Goal: Communication & Community: Answer question/provide support

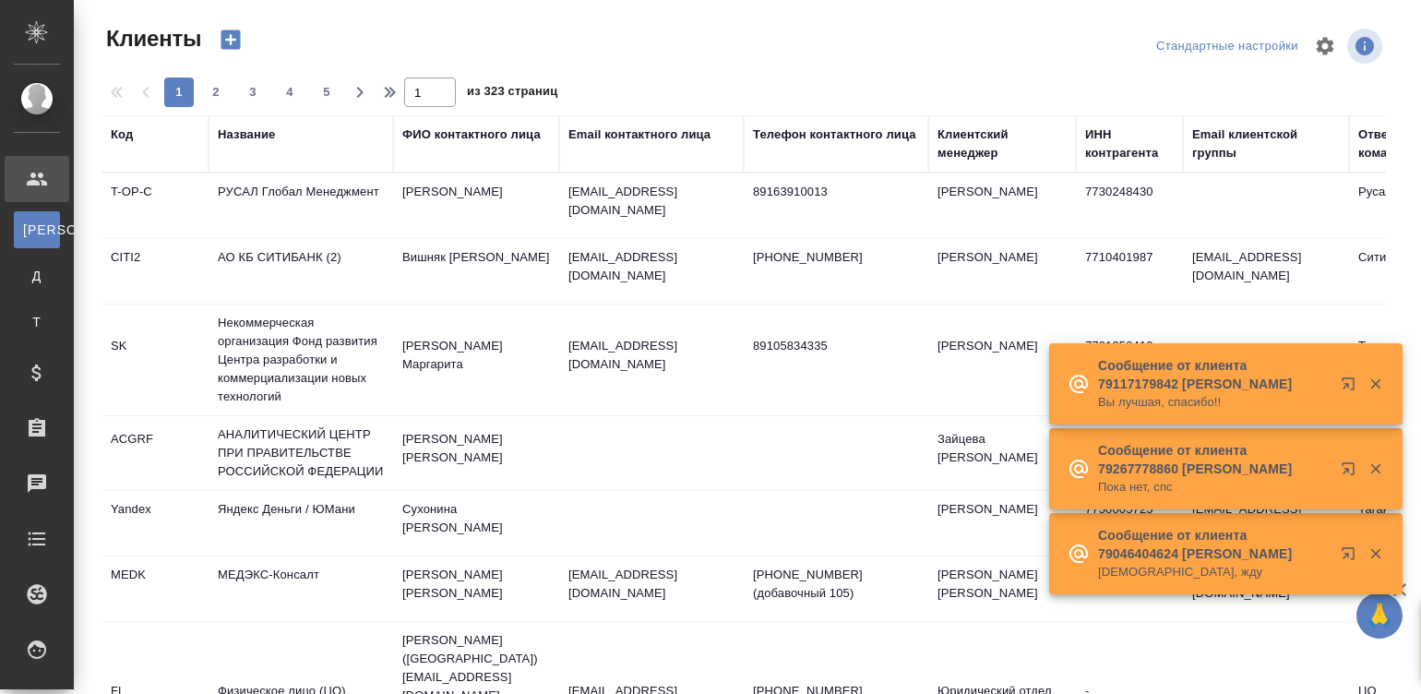
select select "RU"
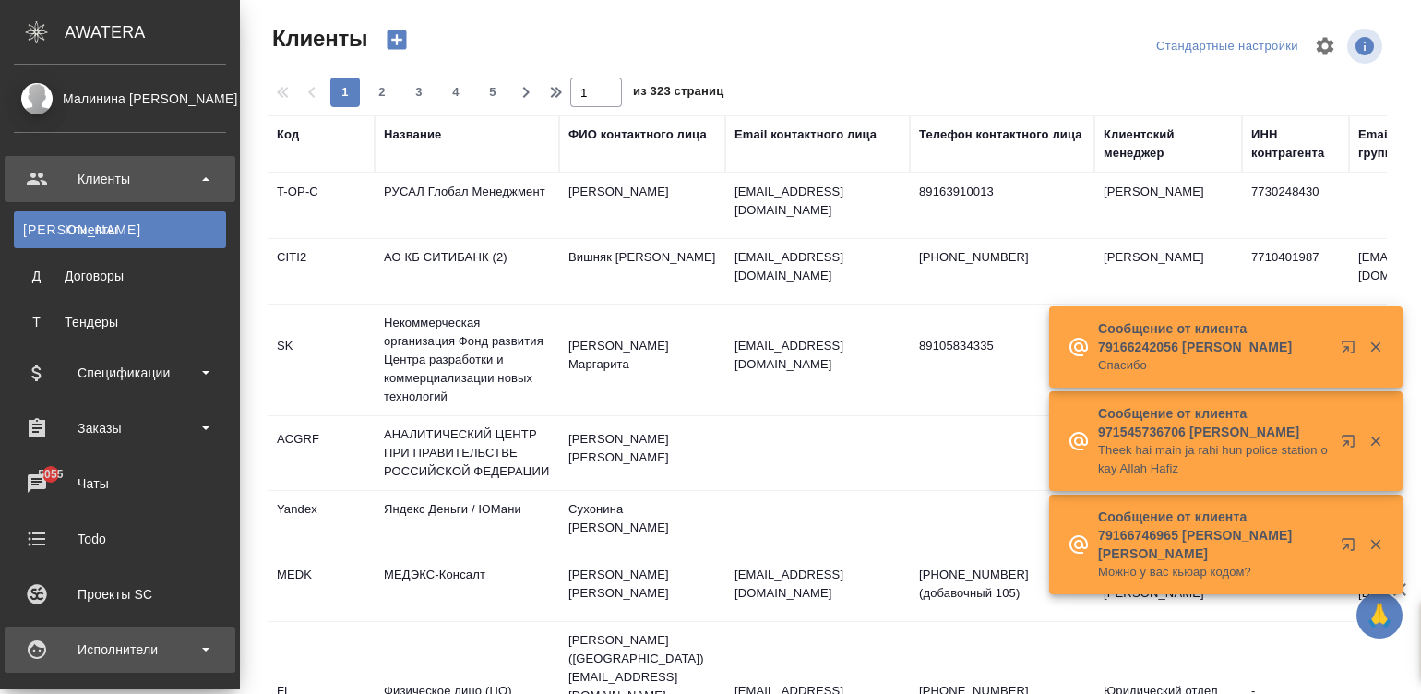
click at [37, 651] on div "Исполнители" at bounding box center [120, 650] width 212 height 28
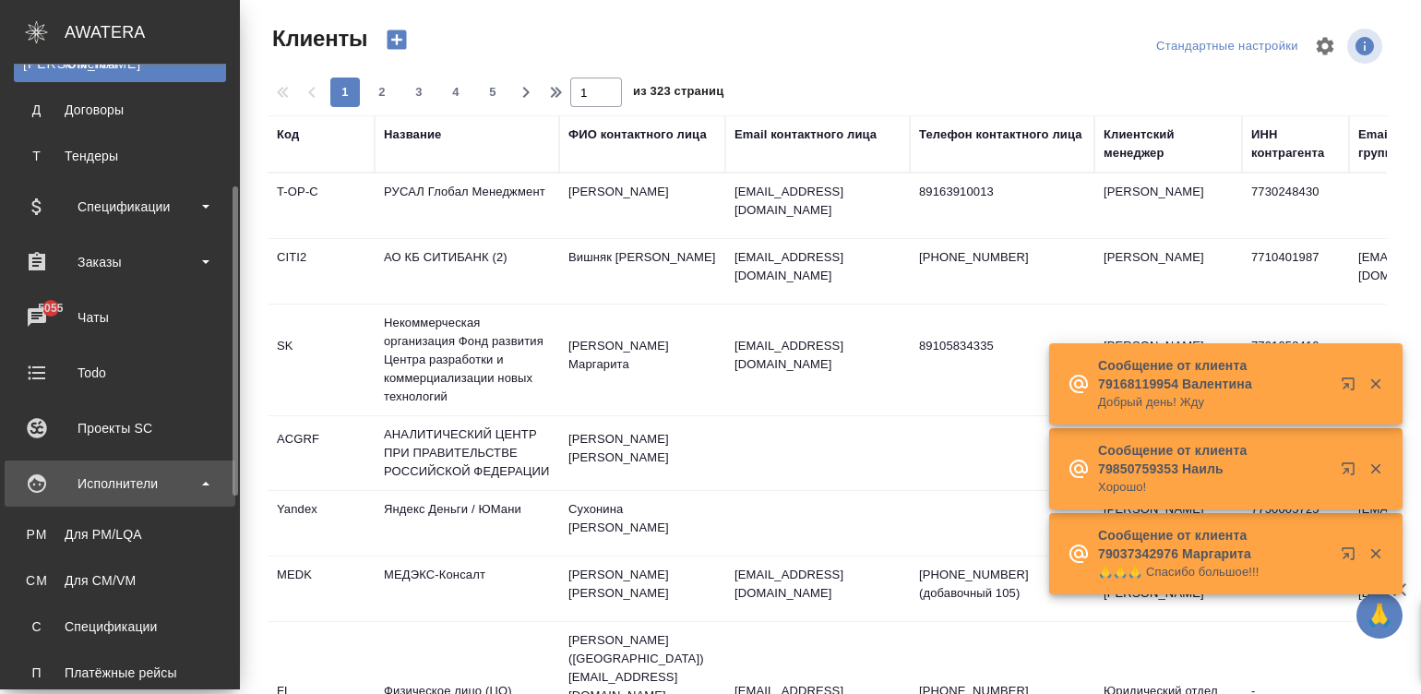
scroll to position [193, 0]
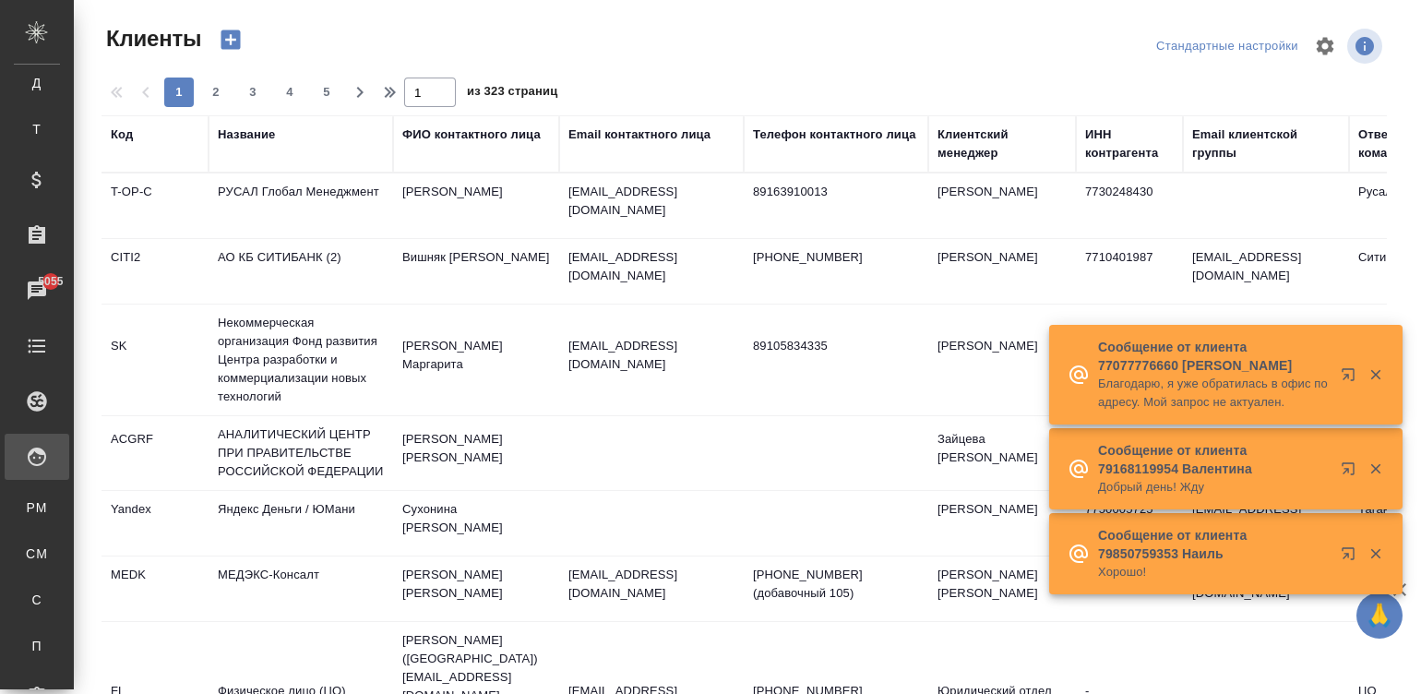
click at [28, 651] on div "Платёжные рейсы" at bounding box center [14, 646] width 28 height 18
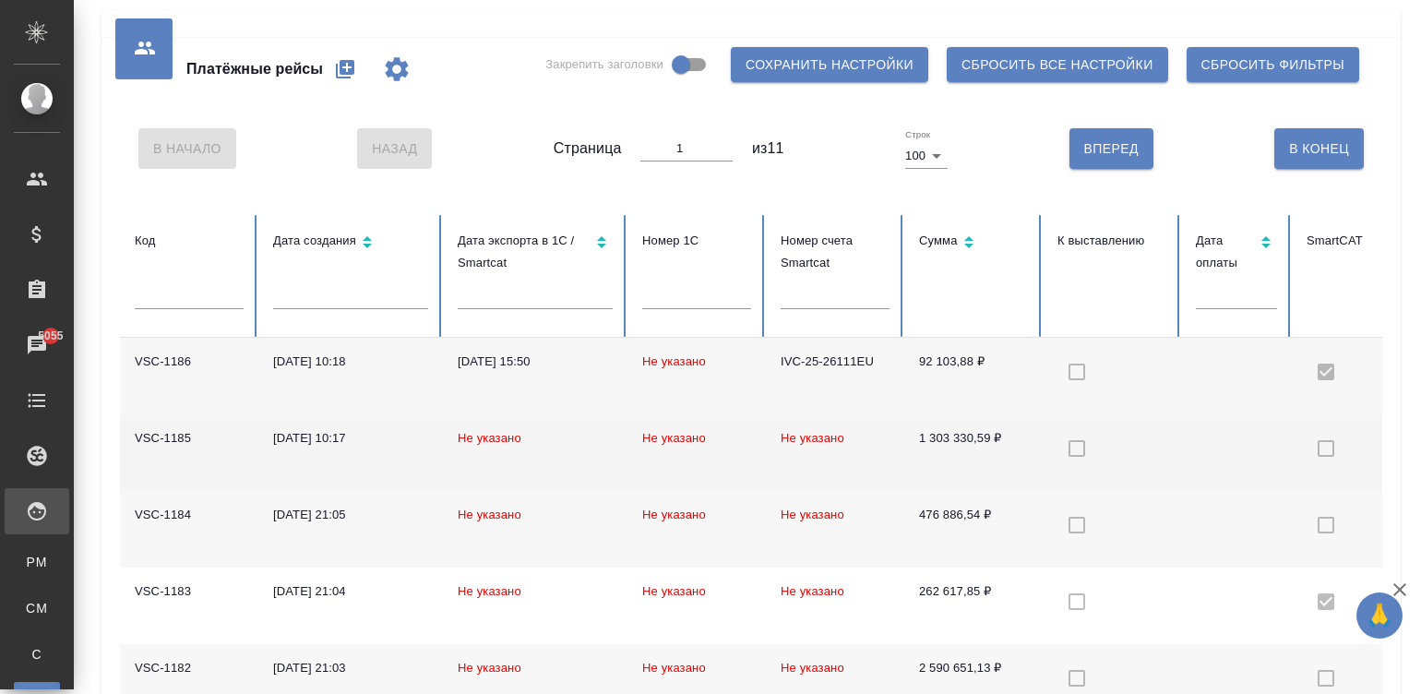
click at [880, 461] on td "Не указано" at bounding box center [835, 452] width 138 height 77
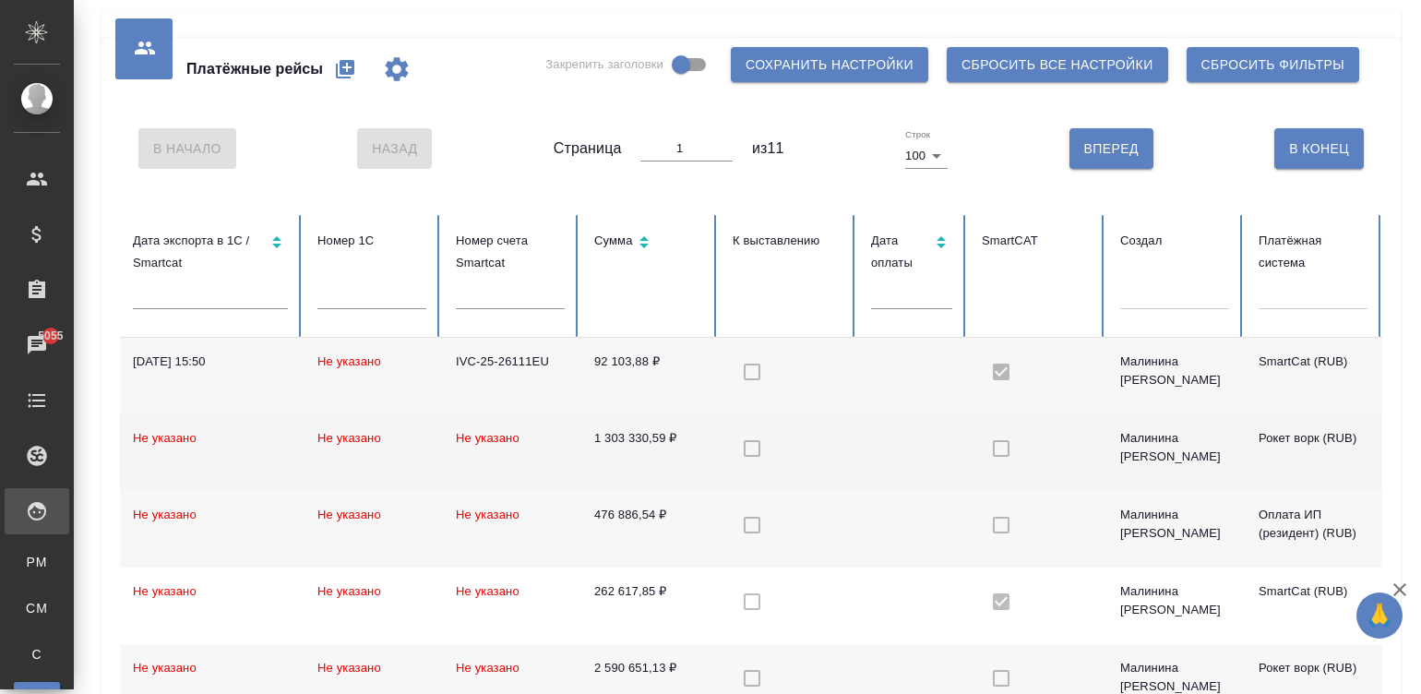
scroll to position [0, 508]
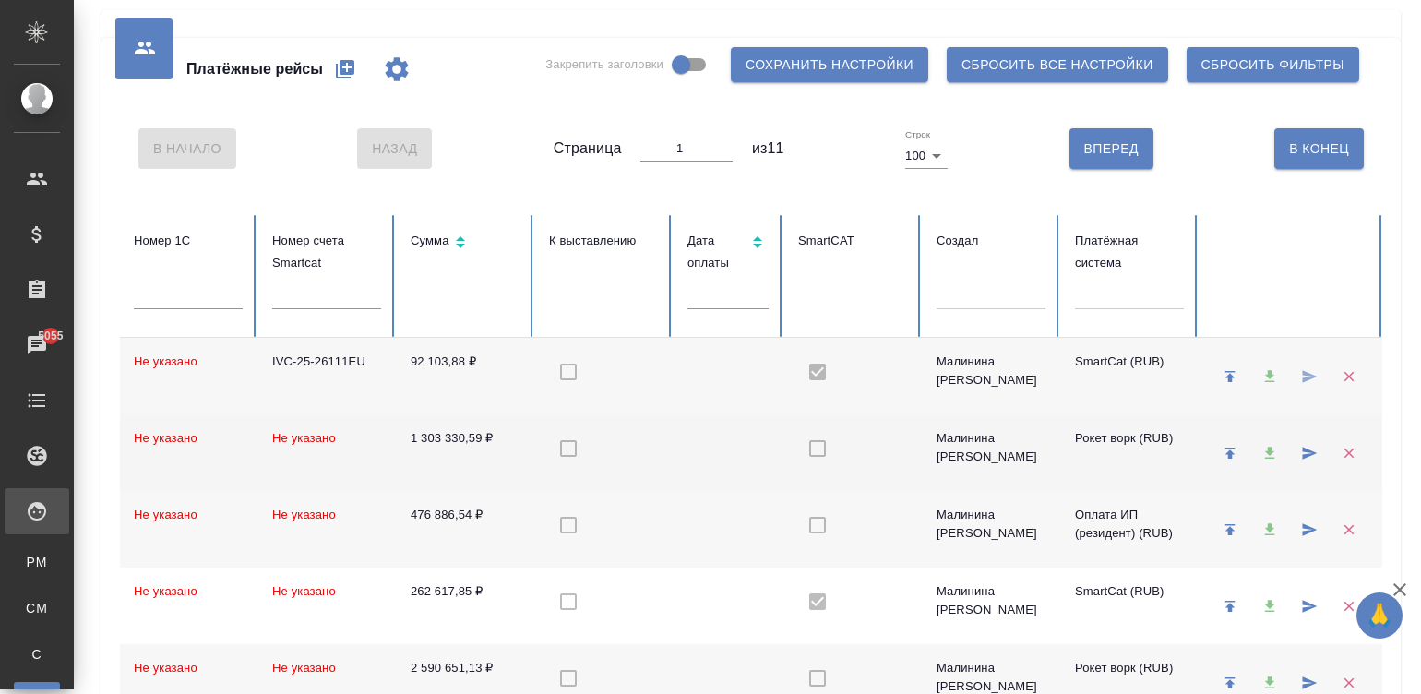
click at [669, 448] on td at bounding box center [603, 452] width 138 height 77
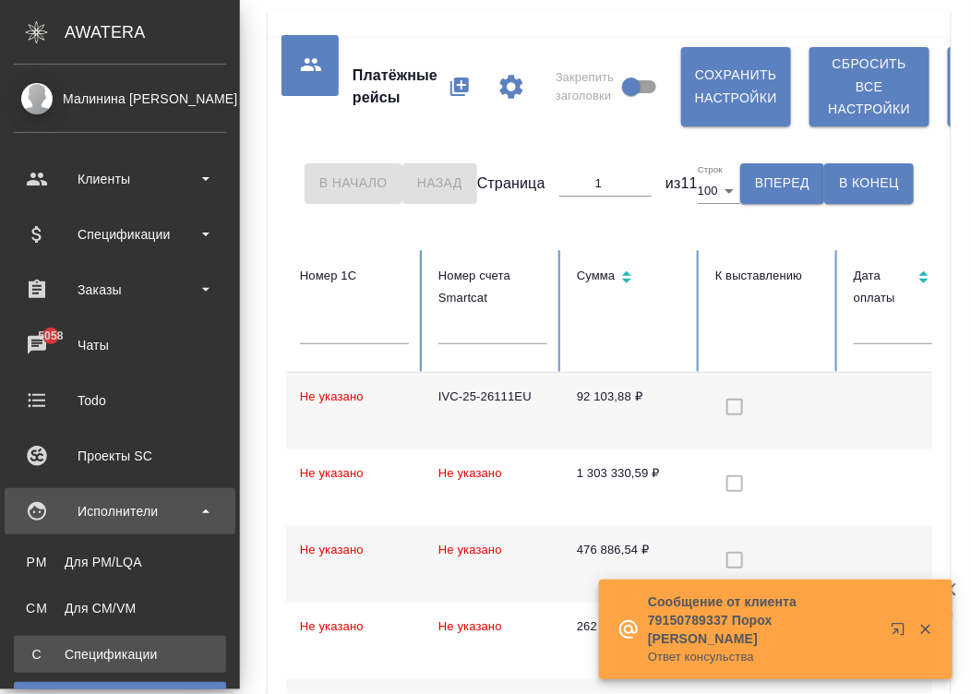
click at [42, 656] on div "Спецификации" at bounding box center [120, 654] width 194 height 18
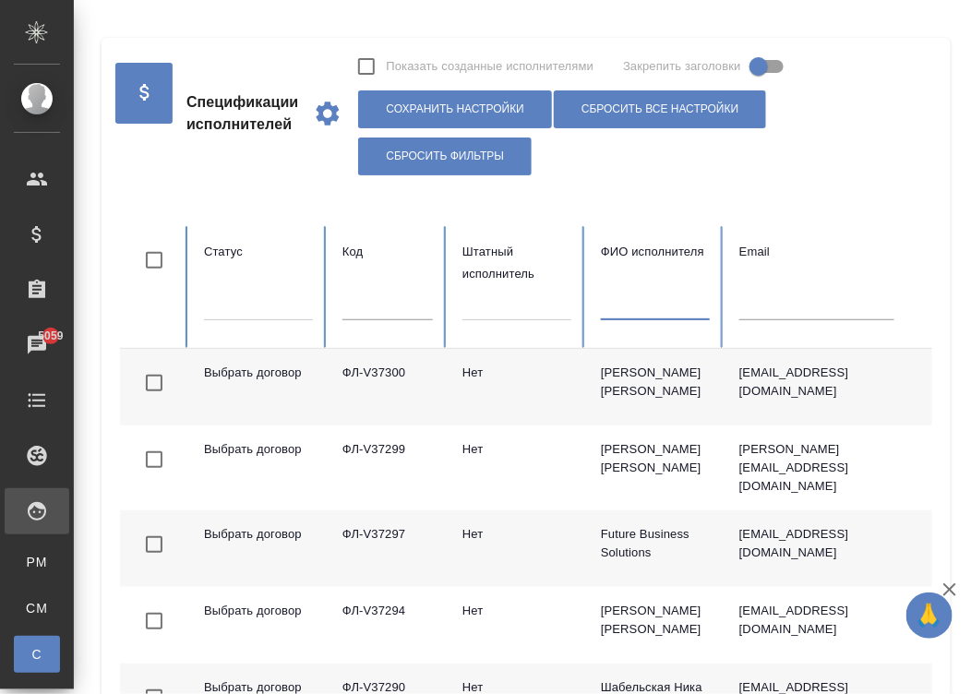
click at [626, 304] on input "text" at bounding box center [655, 307] width 109 height 26
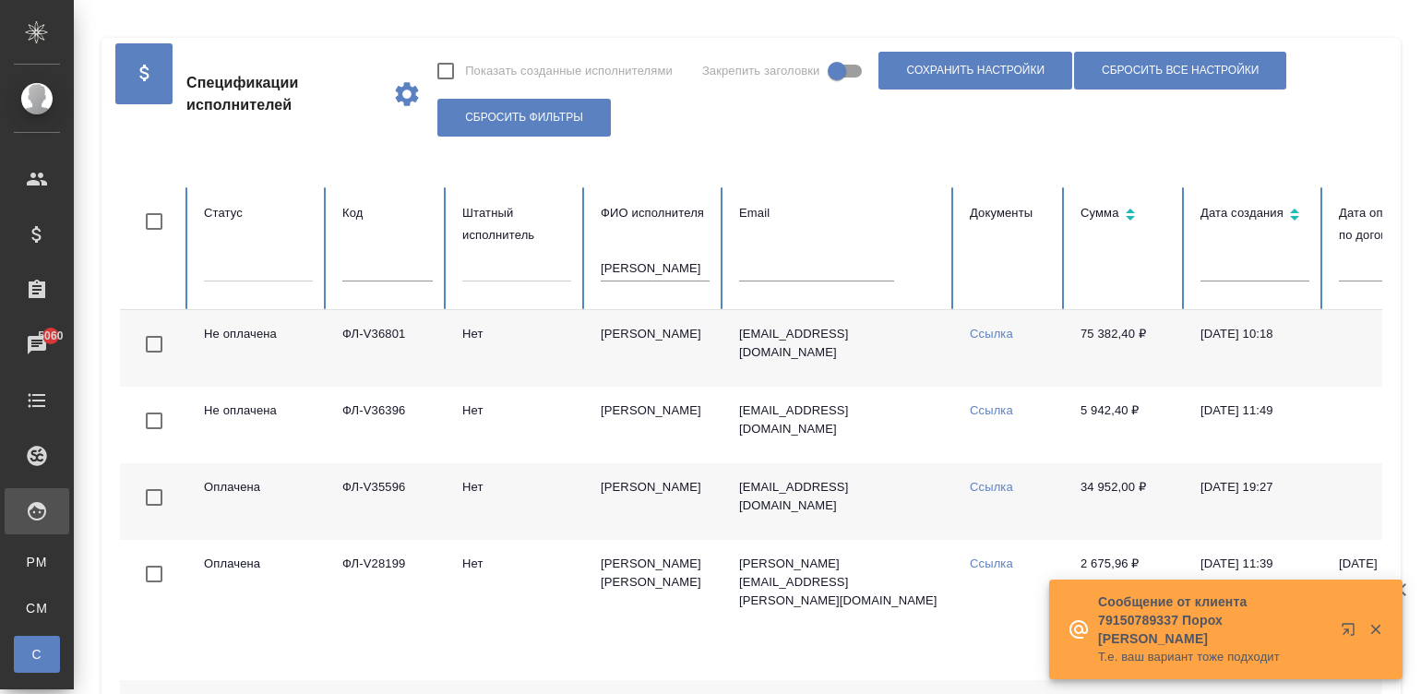
click at [876, 361] on td "[EMAIL_ADDRESS][DOMAIN_NAME]" at bounding box center [839, 348] width 231 height 77
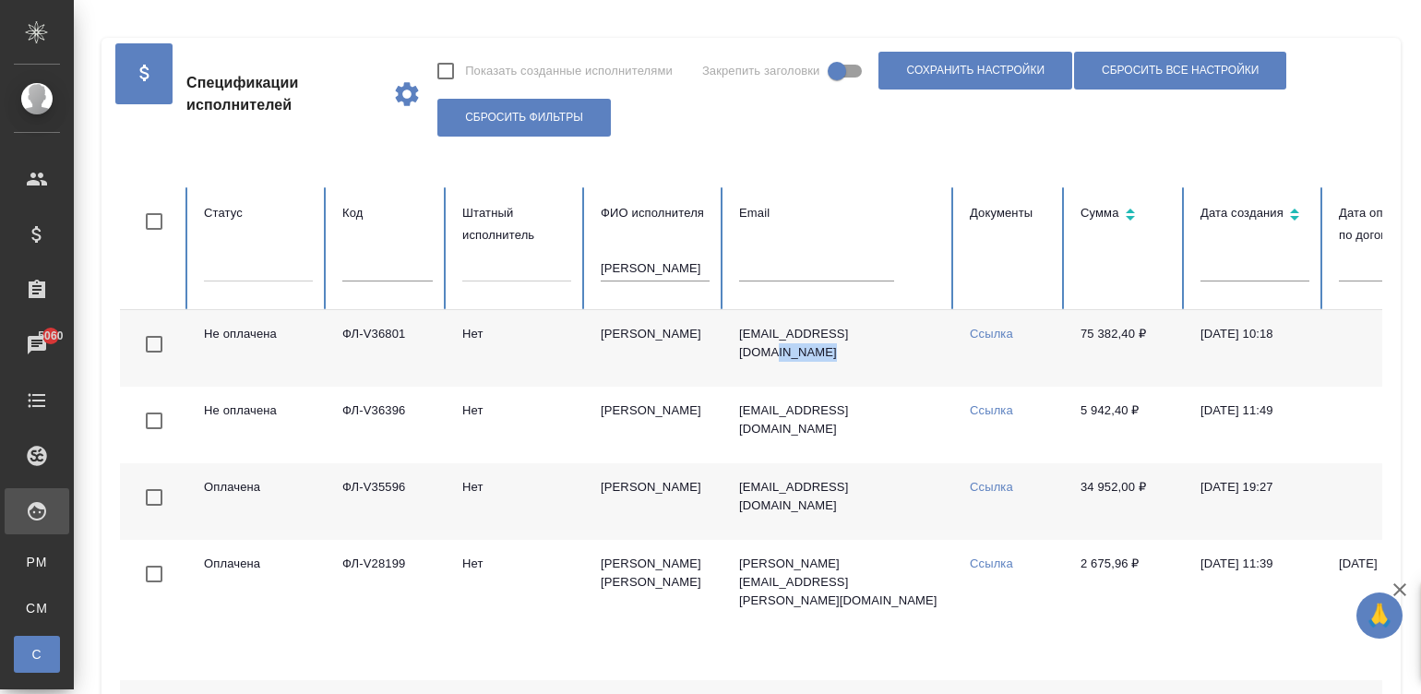
click at [876, 361] on td "[EMAIL_ADDRESS][DOMAIN_NAME]" at bounding box center [839, 348] width 231 height 77
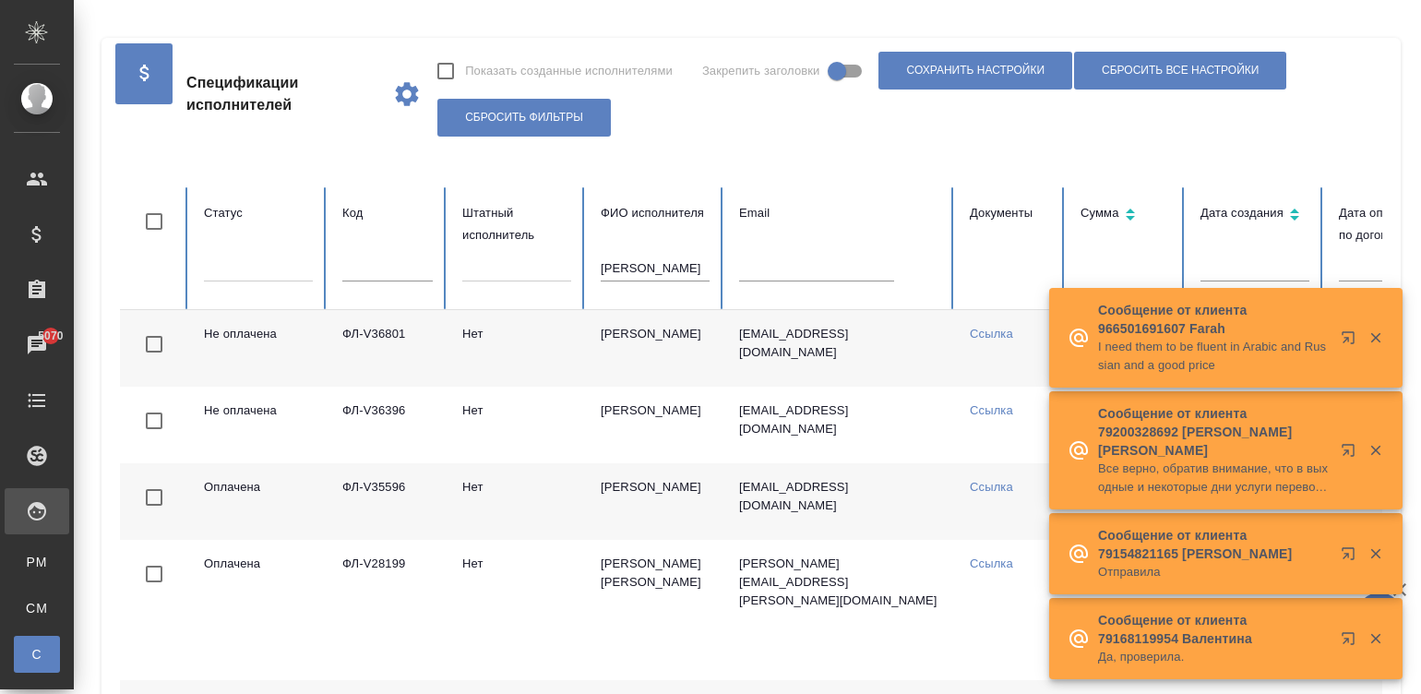
click at [674, 263] on input "[PERSON_NAME]" at bounding box center [655, 269] width 109 height 26
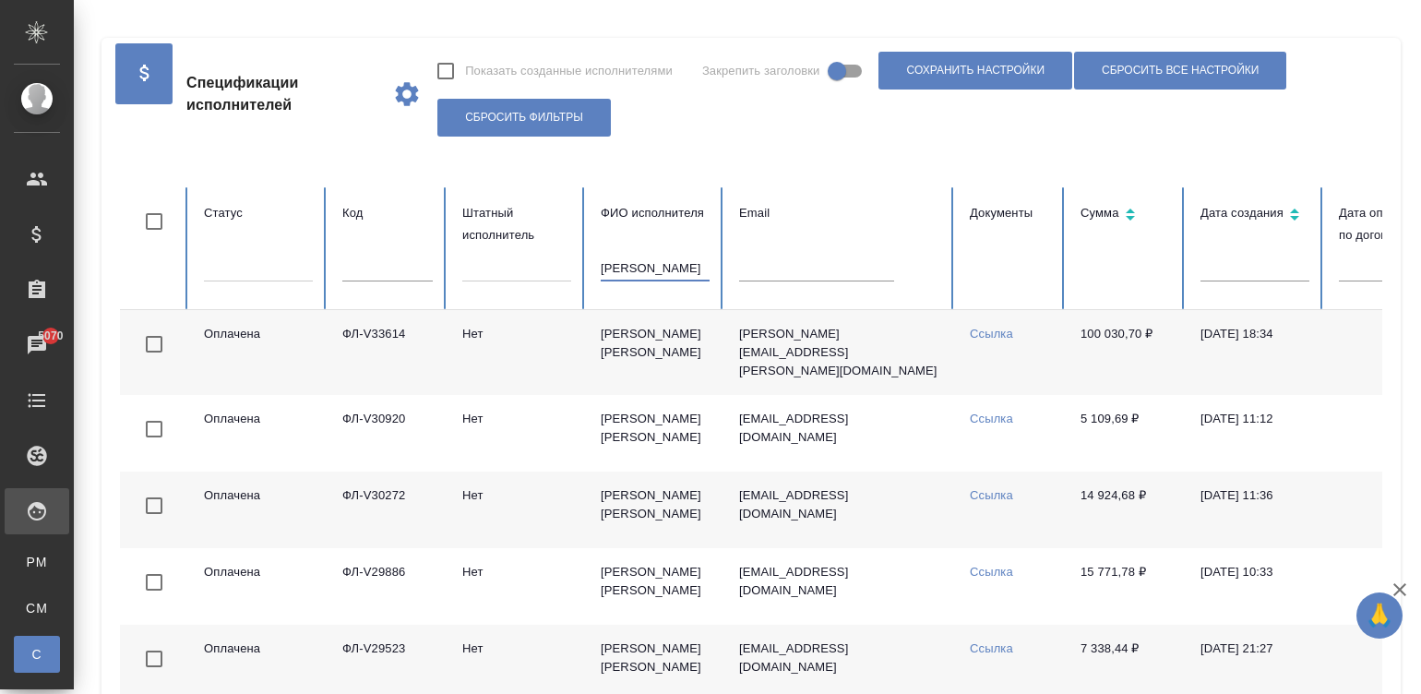
type input "[PERSON_NAME]"
click at [690, 337] on td "[PERSON_NAME] [PERSON_NAME]" at bounding box center [655, 352] width 138 height 85
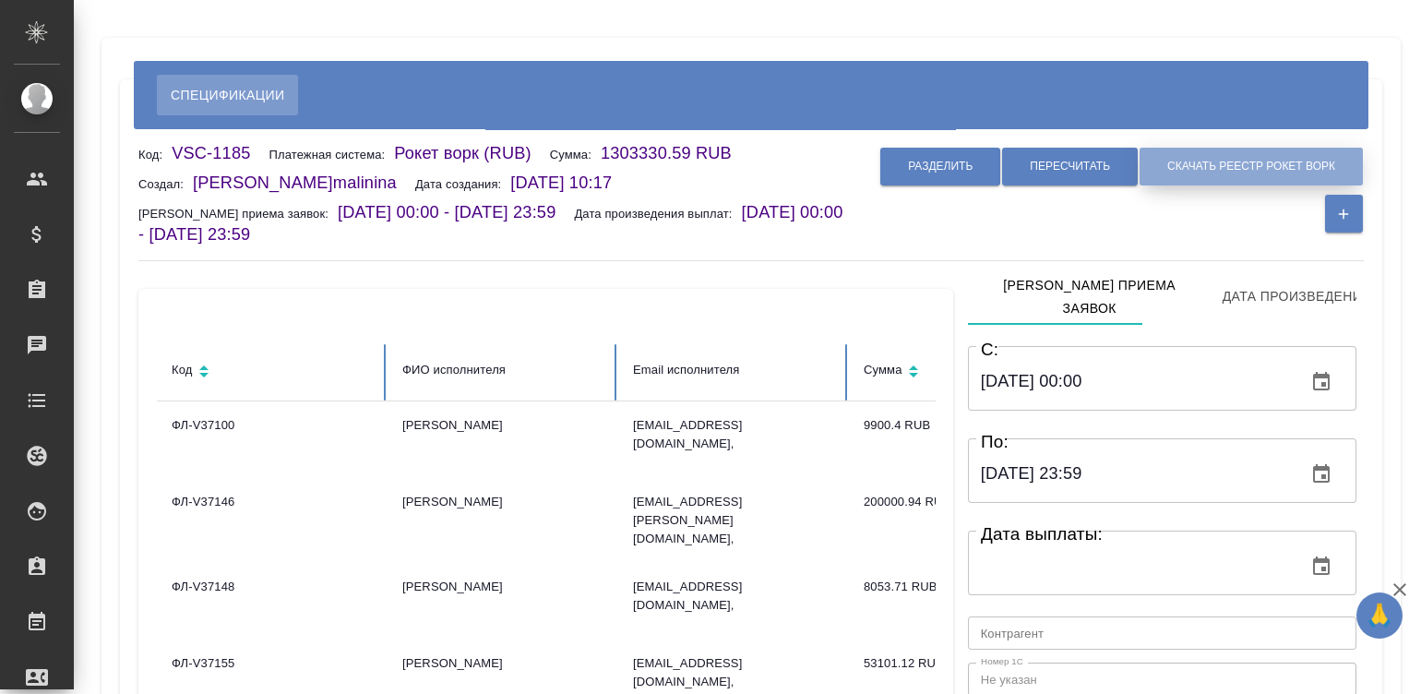
click at [1233, 168] on span "Скачать реестр рокет ворк" at bounding box center [1251, 167] width 168 height 16
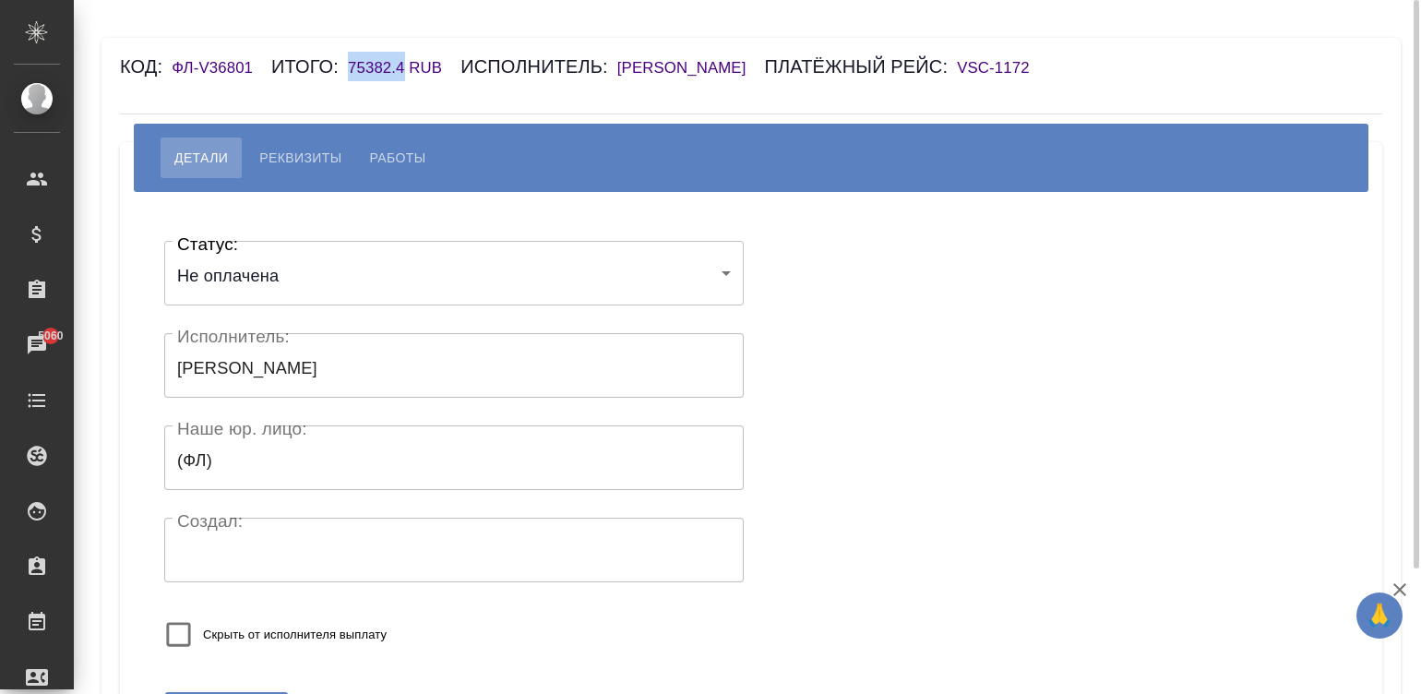
drag, startPoint x: 342, startPoint y: 68, endPoint x: 406, endPoint y: 69, distance: 63.7
click at [406, 69] on div "Код: ФЛ-V36801 Итого: 75382.4 RUB Исполнитель: Климова Ангелина Платёжный рейс:…" at bounding box center [646, 67] width 1052 height 30
copy h6 "75382.4"
click at [289, 156] on span "Реквизиты" at bounding box center [300, 158] width 82 height 22
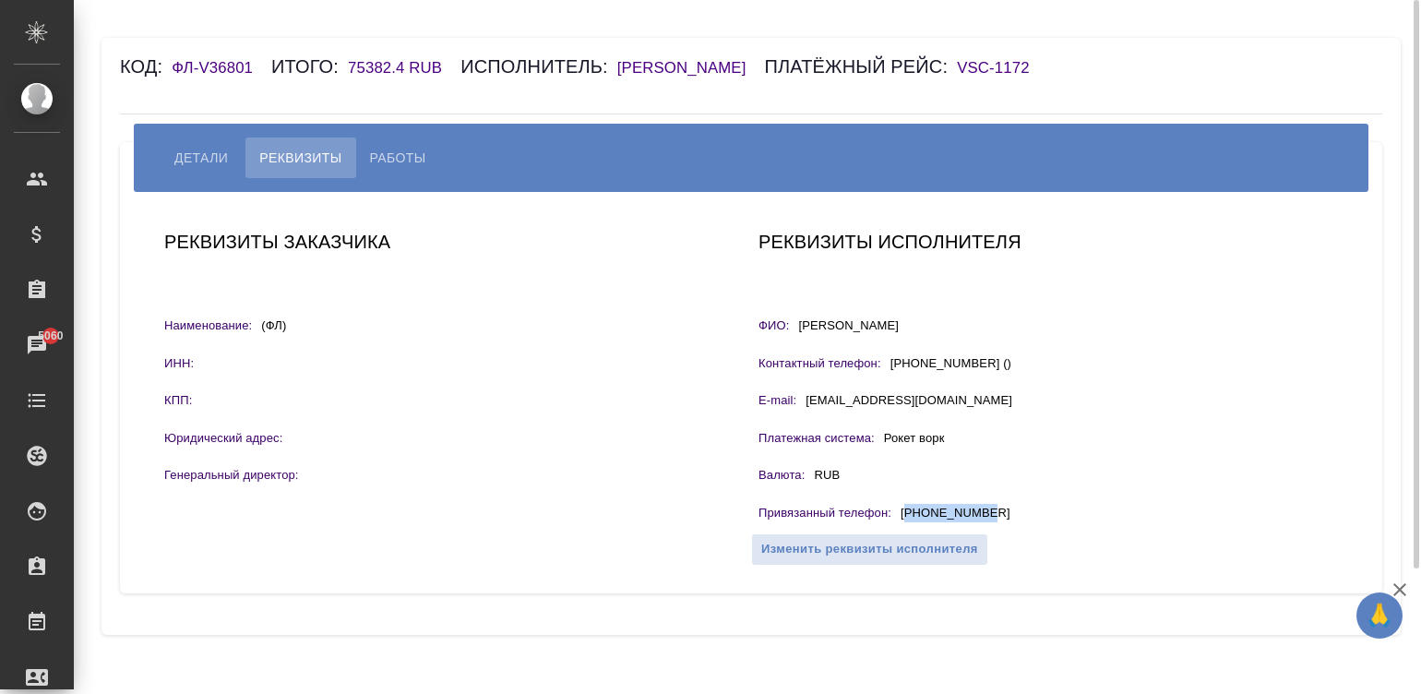
drag, startPoint x: 996, startPoint y: 506, endPoint x: 905, endPoint y: 506, distance: 91.3
click at [905, 506] on div "Привязанный телефон : +79108809828" at bounding box center [1047, 515] width 579 height 23
copy p "79108809828"
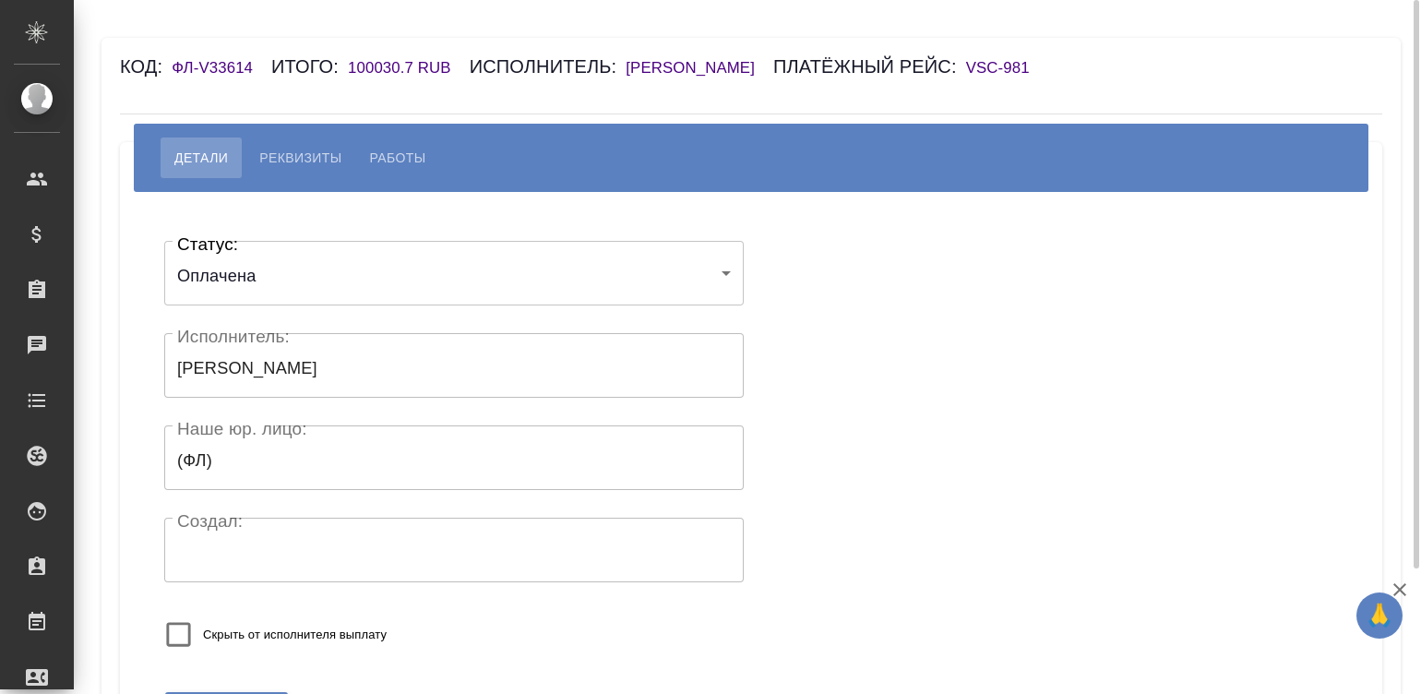
click at [773, 62] on h6 "Демченко Наталья Владимировна" at bounding box center [700, 68] width 148 height 18
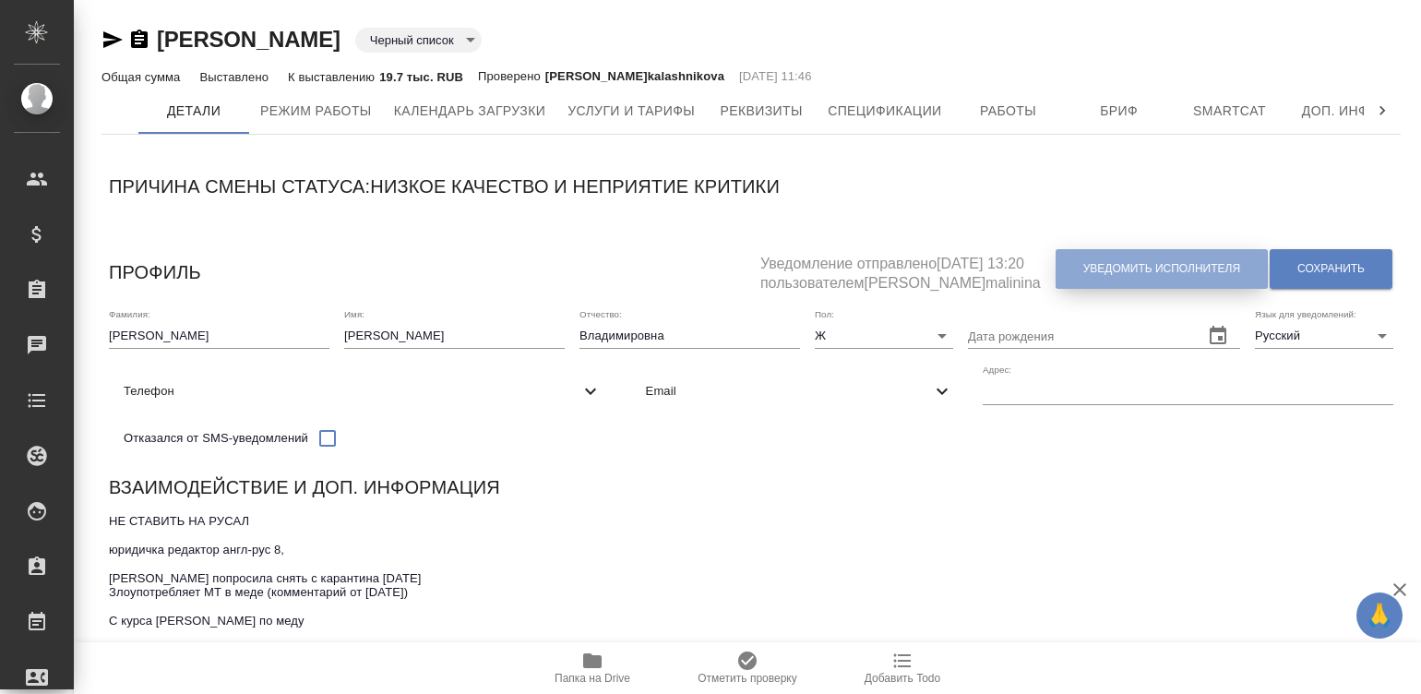
click at [1117, 265] on span "Уведомить исполнителя" at bounding box center [1161, 269] width 157 height 16
type textarea "Добрый день, Наталья! Ознакомиться с подробной информацией по выполненным работ…"
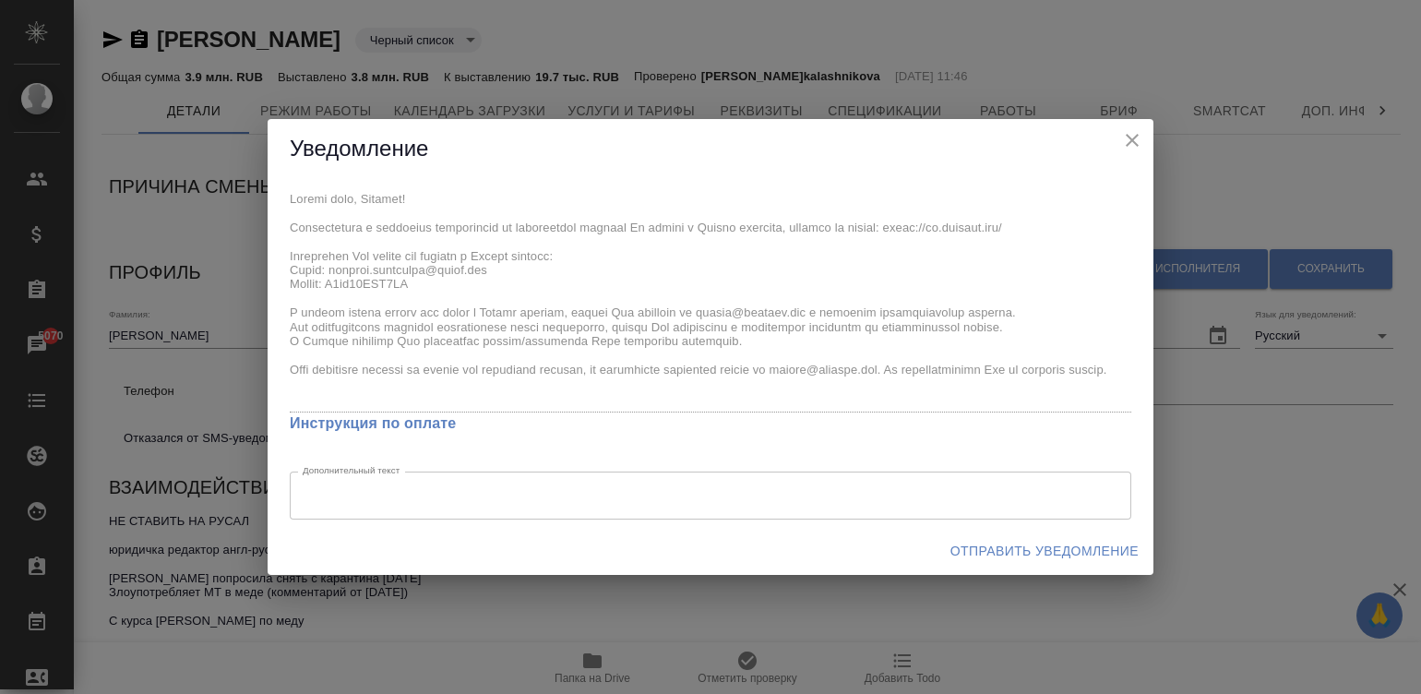
click at [286, 193] on div "x Инструкция по оплате Дополнительный текст x Дополнительный текст" at bounding box center [711, 353] width 886 height 348
click at [1052, 540] on span "Отправить уведомление" at bounding box center [1044, 551] width 188 height 23
